Goal: Understand process/instructions

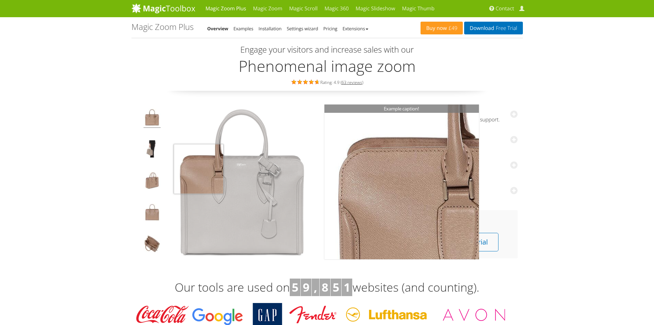
click at [199, 169] on img at bounding box center [242, 181] width 155 height 155
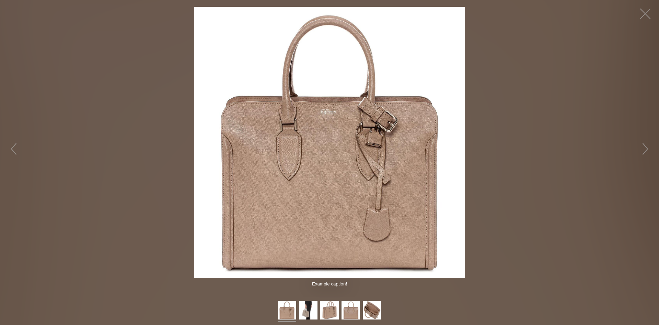
click at [367, 145] on img at bounding box center [329, 142] width 271 height 271
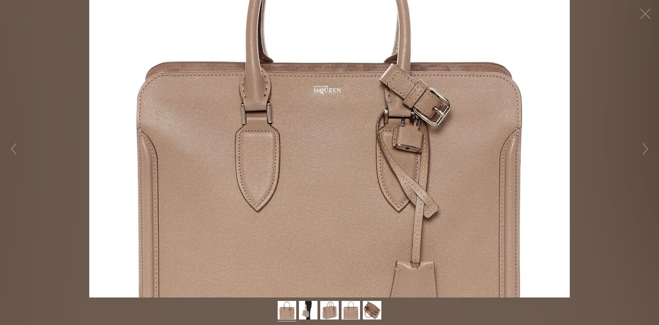
click at [367, 145] on figure "Click to expand" at bounding box center [329, 148] width 659 height 297
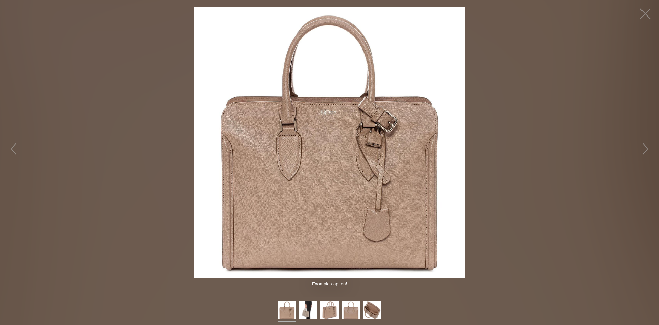
click at [367, 145] on img at bounding box center [329, 142] width 271 height 271
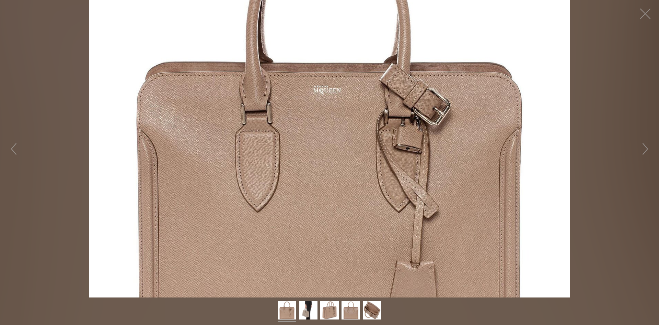
click at [367, 145] on figure "Click to expand" at bounding box center [329, 148] width 659 height 297
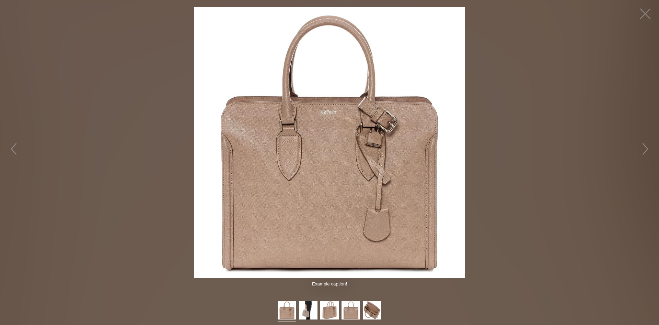
click at [367, 145] on img at bounding box center [329, 142] width 271 height 271
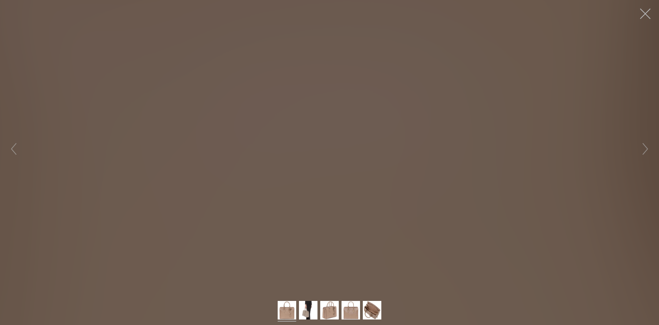
click at [644, 18] on button "button" at bounding box center [645, 13] width 21 height 21
